Goal: Task Accomplishment & Management: Manage account settings

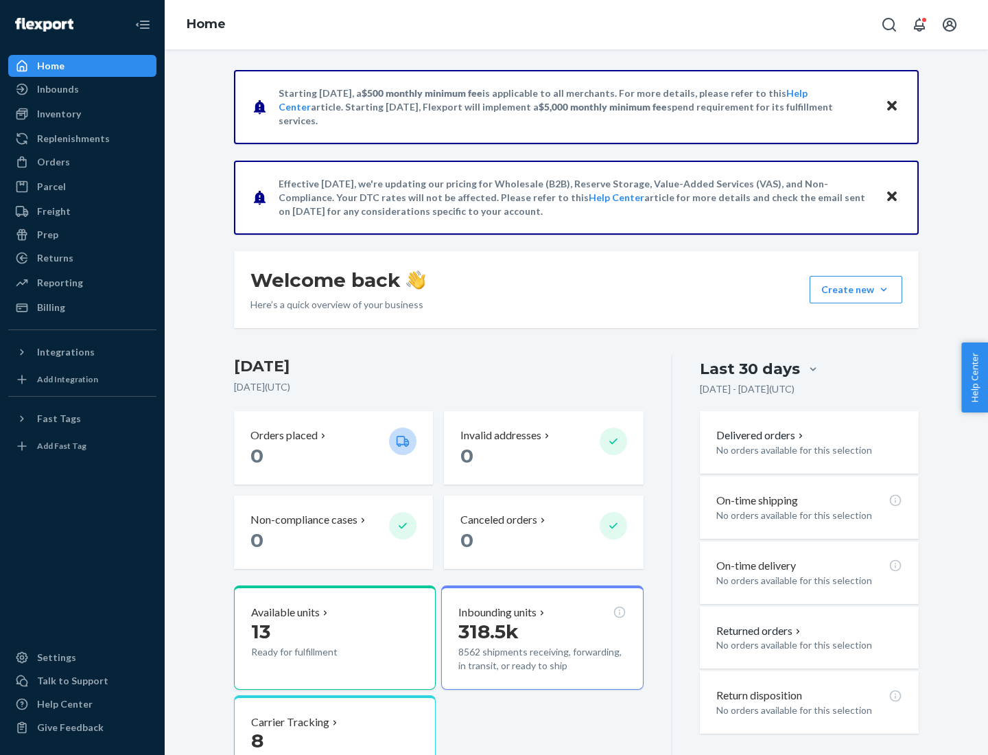
click at [71, 139] on div "Replenishments" at bounding box center [73, 139] width 73 height 14
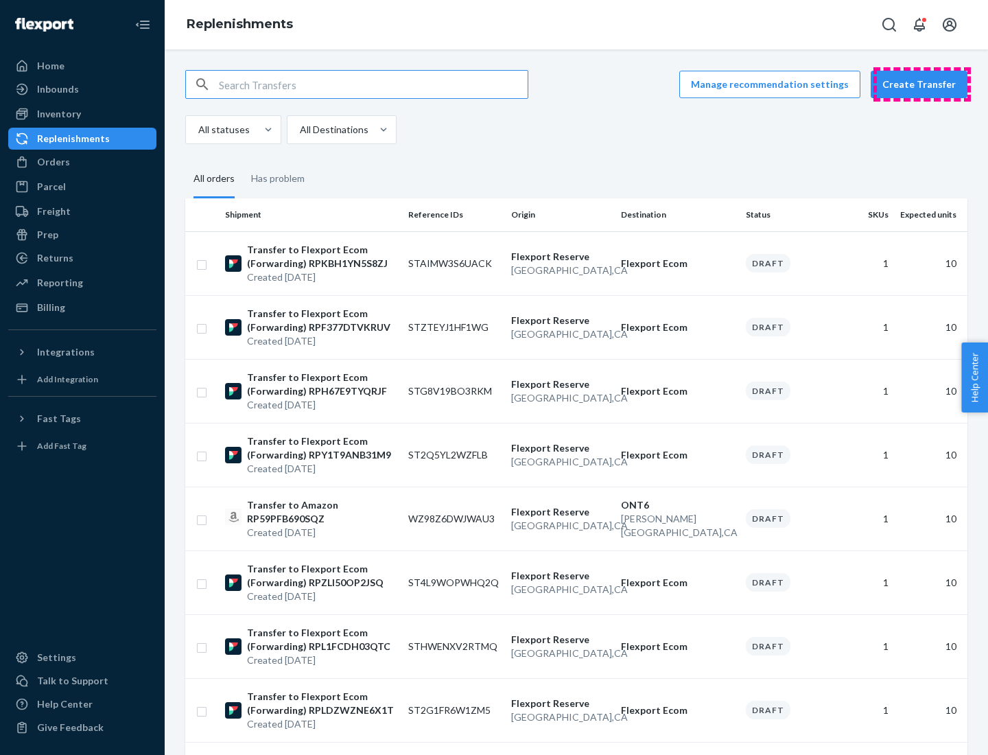
click at [922, 84] on button "Create Transfer" at bounding box center [919, 84] width 97 height 27
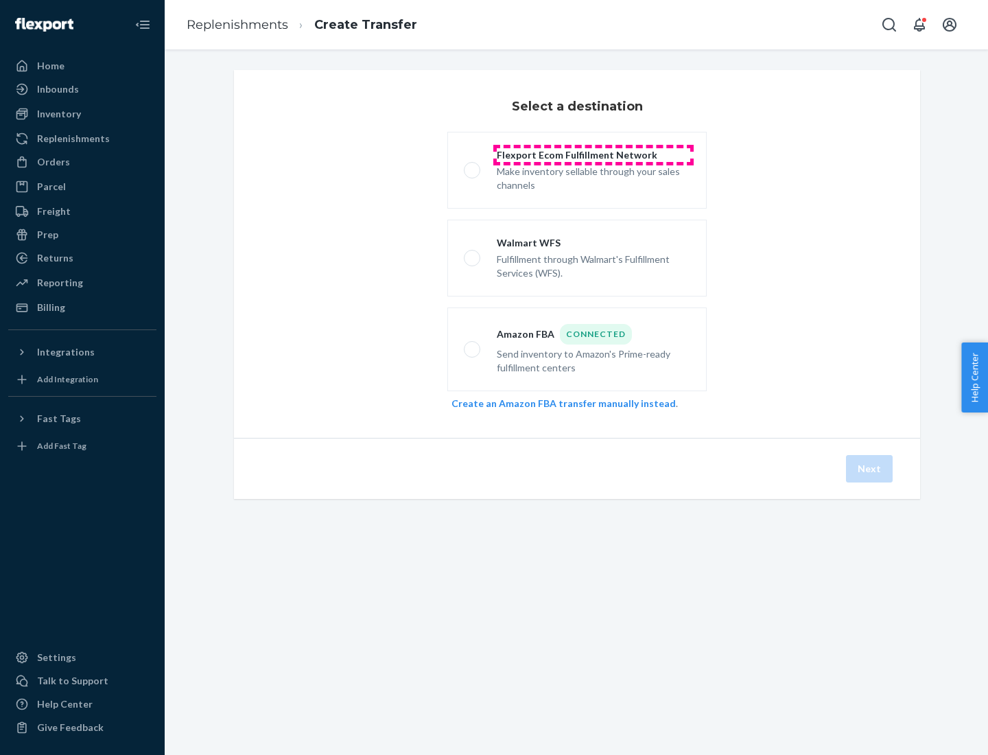
click at [593, 155] on div "Flexport Ecom Fulfillment Network" at bounding box center [593, 155] width 193 height 14
click at [473, 166] on input "Flexport Ecom Fulfillment Network Make inventory sellable through your sales ch…" at bounding box center [468, 170] width 9 height 9
radio input "true"
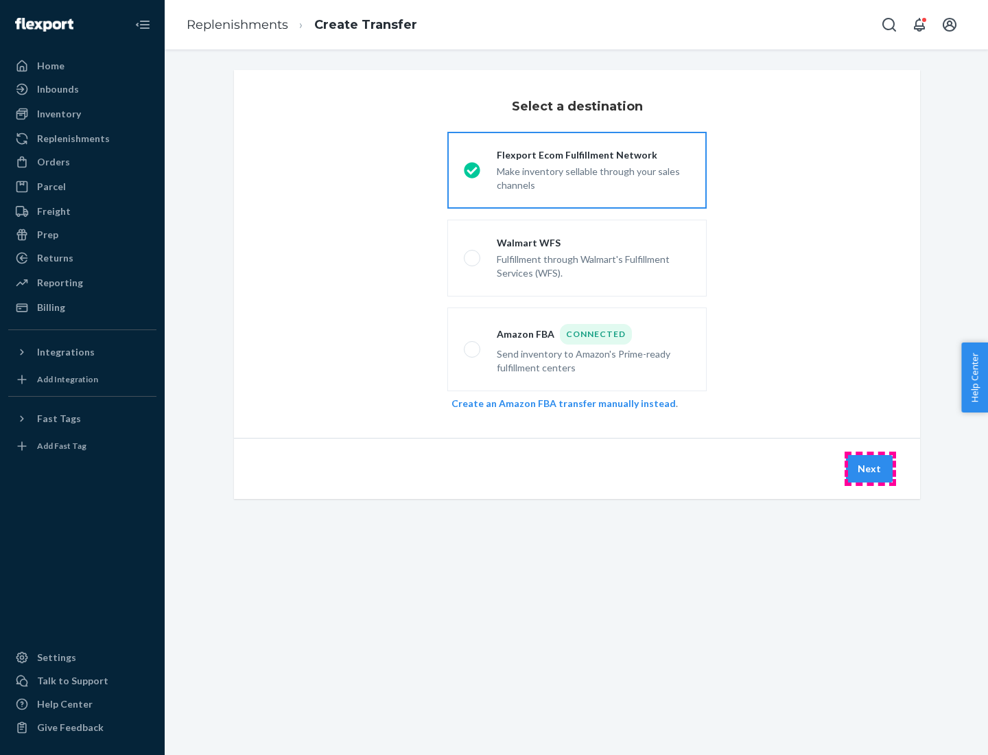
click at [870, 469] on button "Next" at bounding box center [869, 468] width 47 height 27
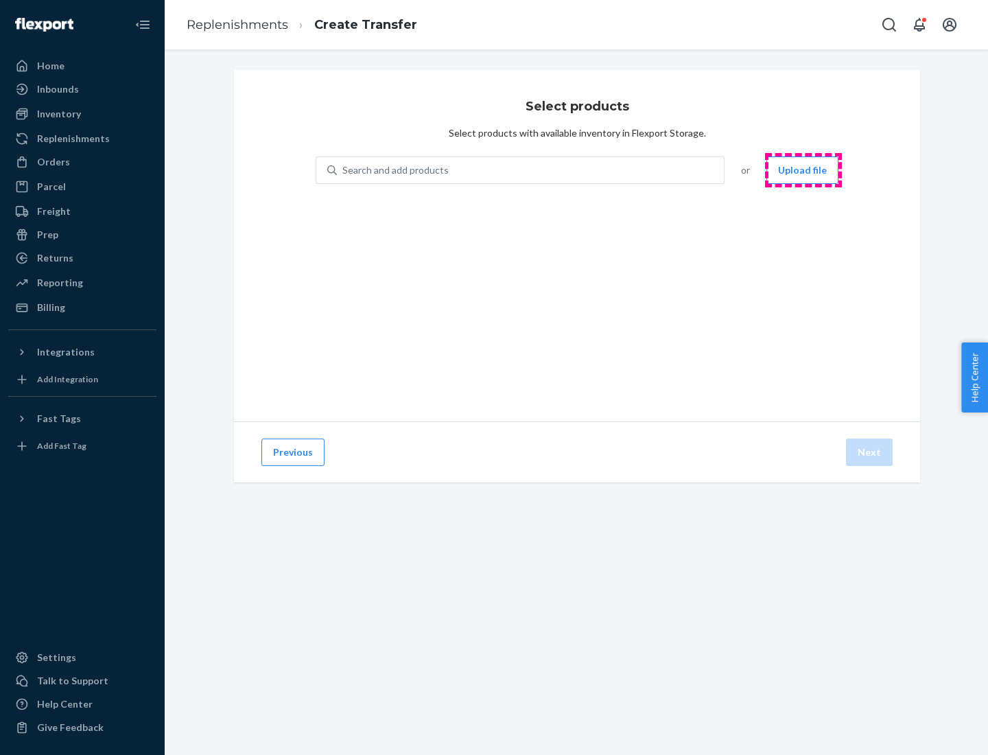
click at [803, 170] on button "Upload file" at bounding box center [802, 169] width 72 height 27
